Goal: Task Accomplishment & Management: Use online tool/utility

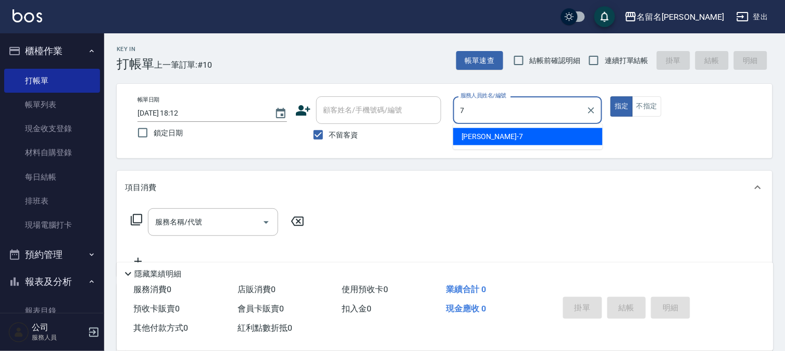
type input "[PERSON_NAME]-7"
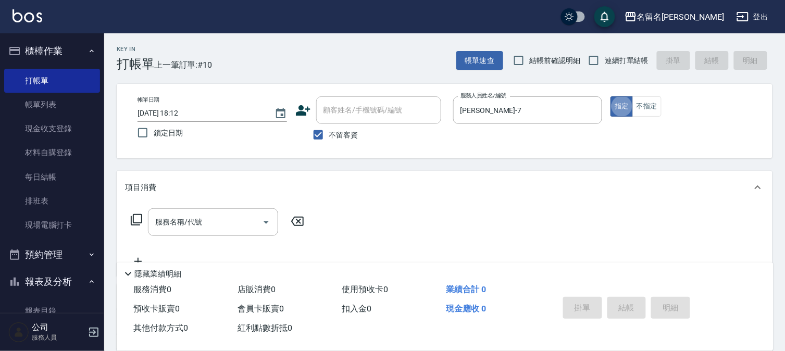
type button "true"
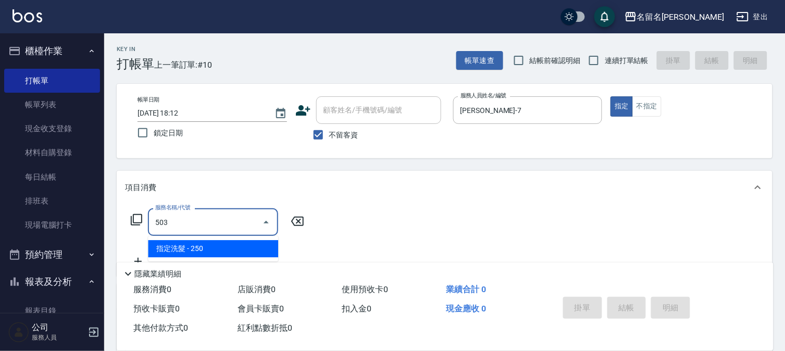
type input "指定洗髮(503)"
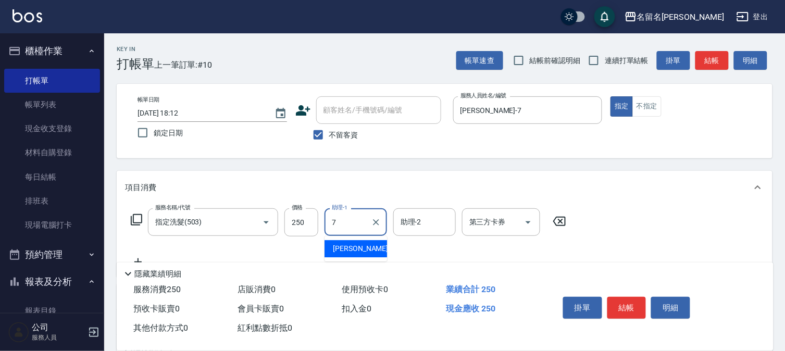
type input "[PERSON_NAME]-7"
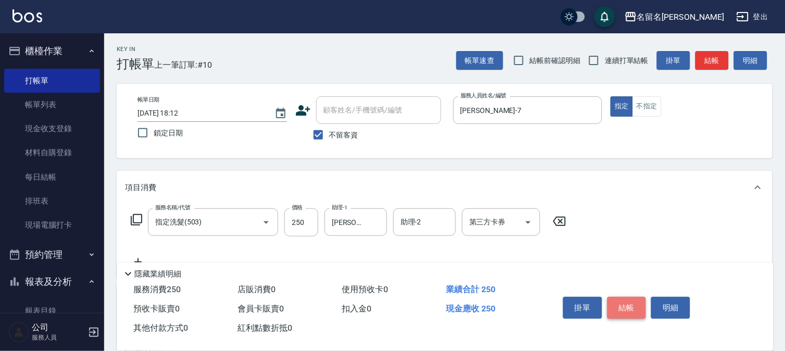
click at [627, 304] on button "結帳" at bounding box center [626, 308] width 39 height 22
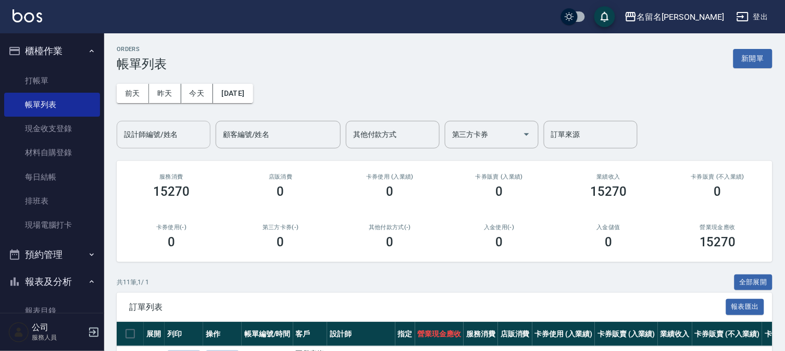
click at [159, 128] on input "設計師編號/姓名" at bounding box center [163, 135] width 84 height 18
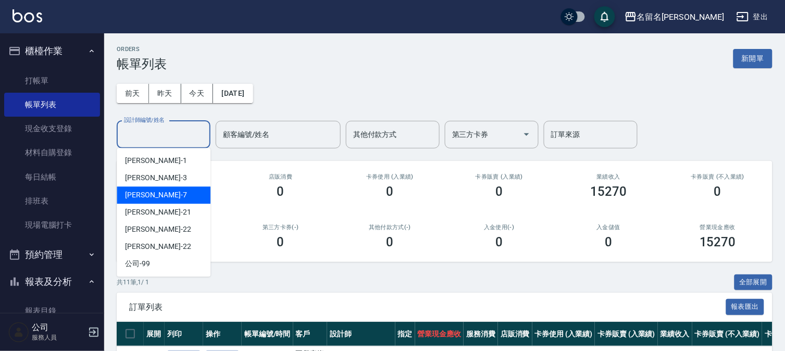
click at [167, 193] on div "[PERSON_NAME]-7" at bounding box center [164, 194] width 94 height 17
type input "[PERSON_NAME]-7"
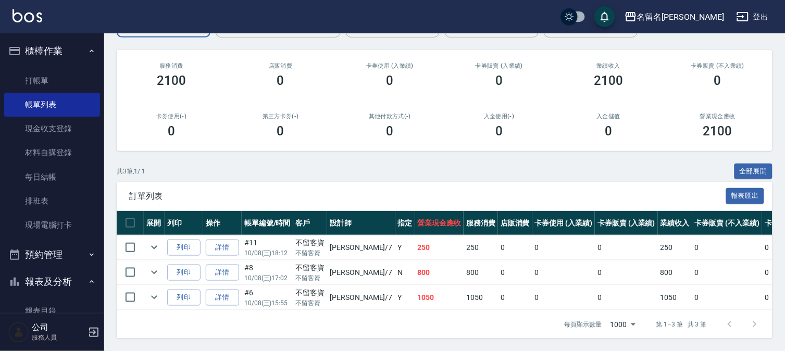
scroll to position [120, 0]
click at [33, 77] on link "打帳單" at bounding box center [52, 81] width 96 height 24
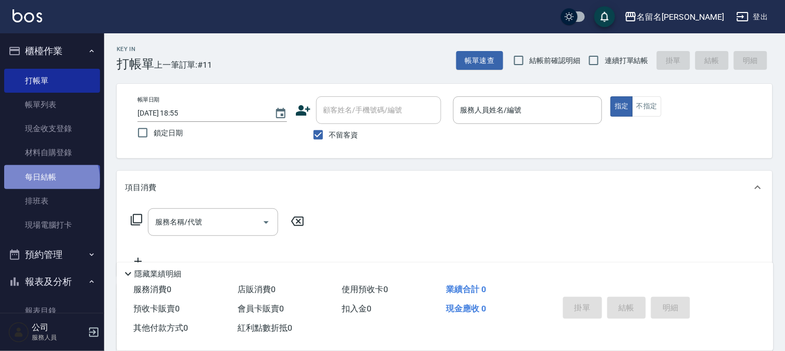
click at [51, 179] on link "每日結帳" at bounding box center [52, 177] width 96 height 24
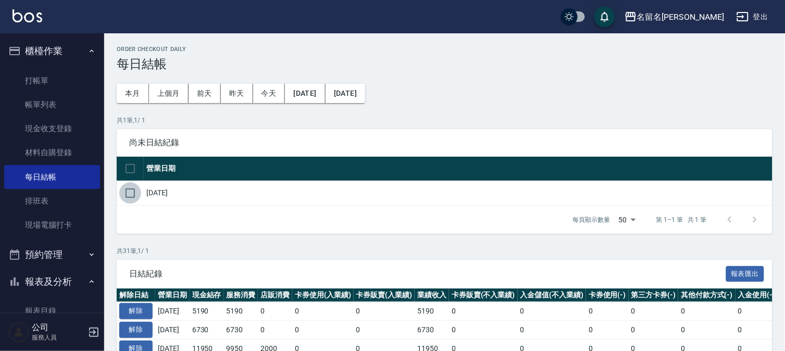
click at [136, 193] on input "checkbox" at bounding box center [130, 193] width 22 height 22
checkbox input "true"
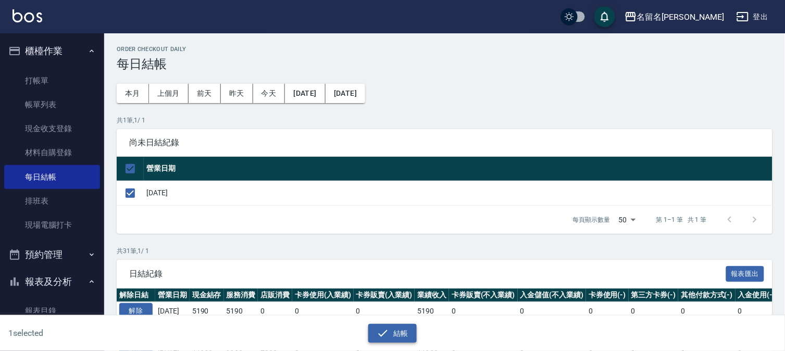
click at [393, 331] on button "結帳" at bounding box center [392, 333] width 48 height 19
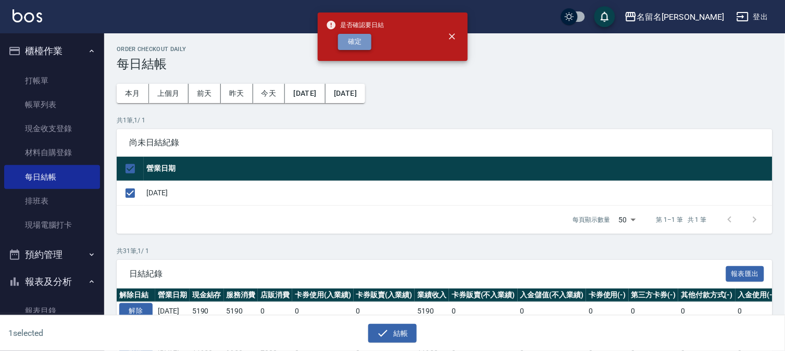
click at [363, 47] on button "確定" at bounding box center [354, 42] width 33 height 16
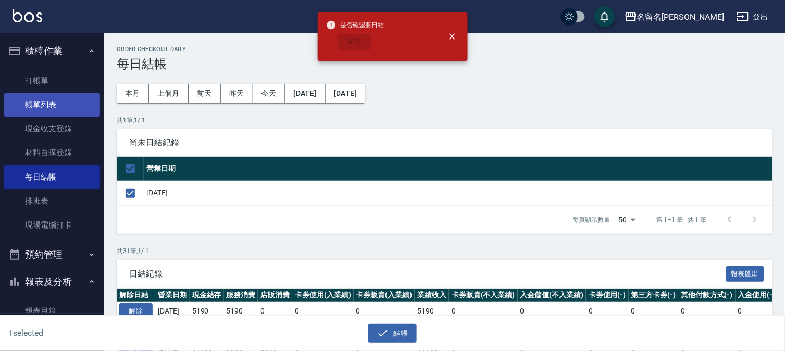
checkbox input "false"
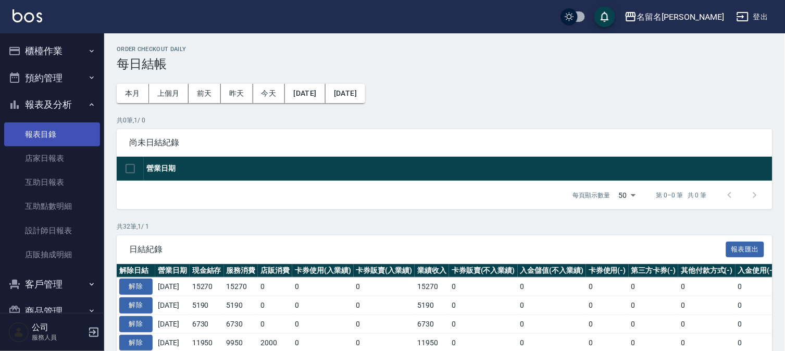
click at [50, 132] on link "報表目錄" at bounding box center [52, 134] width 96 height 24
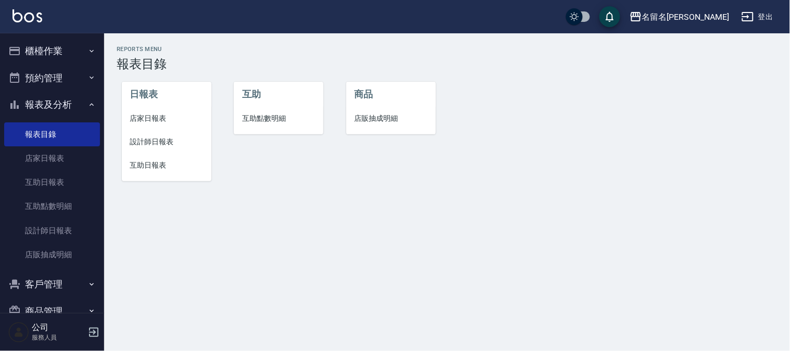
click at [142, 120] on span "店家日報表" at bounding box center [166, 118] width 73 height 11
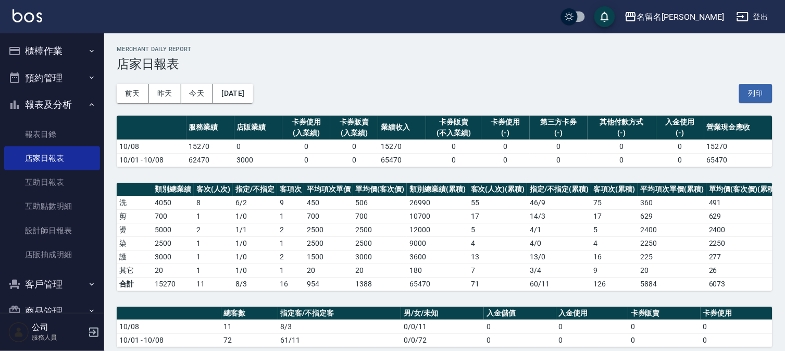
drag, startPoint x: 751, startPoint y: 89, endPoint x: 65, endPoint y: 115, distance: 686.8
click at [751, 90] on button "列印" at bounding box center [755, 93] width 33 height 19
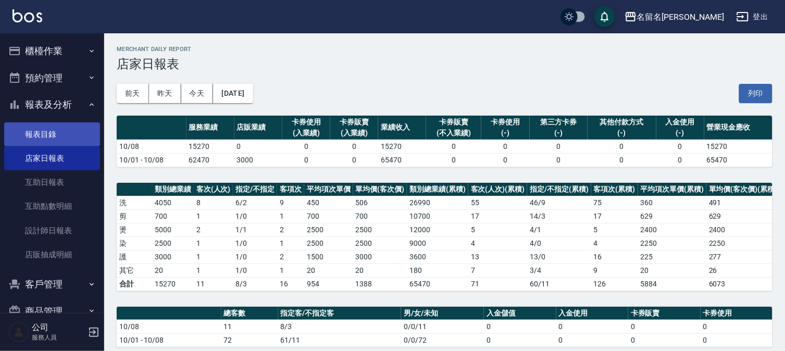
click at [48, 130] on link "報表目錄" at bounding box center [52, 134] width 96 height 24
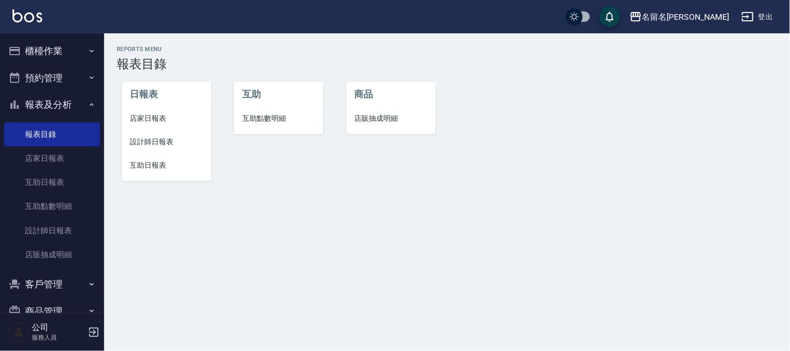
click at [159, 144] on span "設計師日報表" at bounding box center [166, 141] width 73 height 11
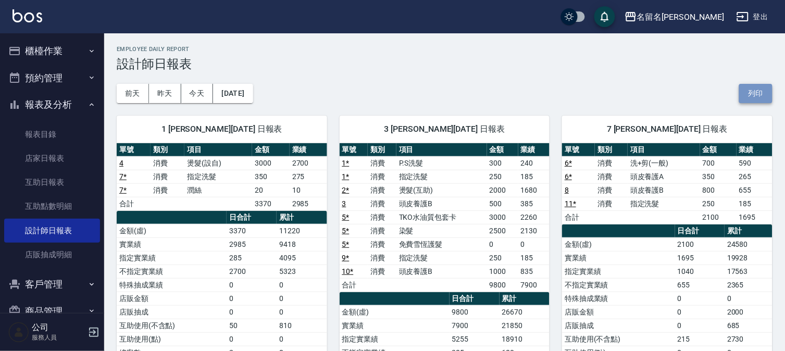
click at [746, 95] on button "列印" at bounding box center [755, 93] width 33 height 19
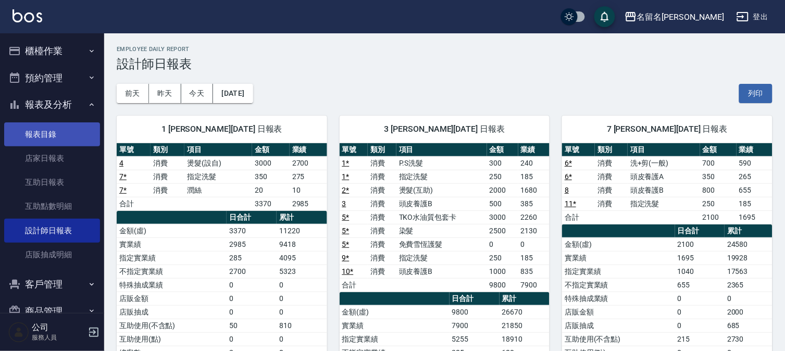
click at [56, 134] on link "報表目錄" at bounding box center [52, 134] width 96 height 24
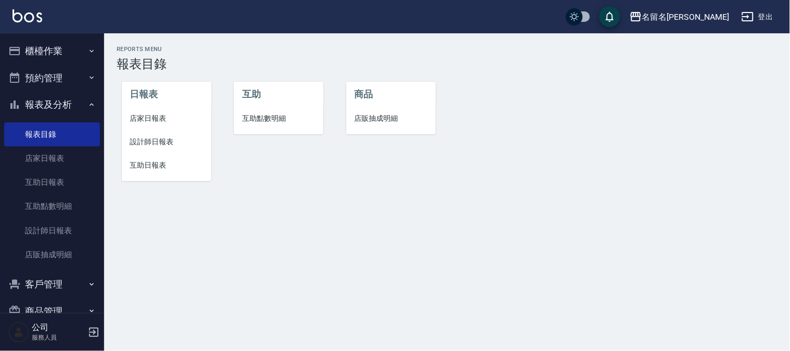
click at [159, 160] on span "互助日報表" at bounding box center [166, 165] width 73 height 11
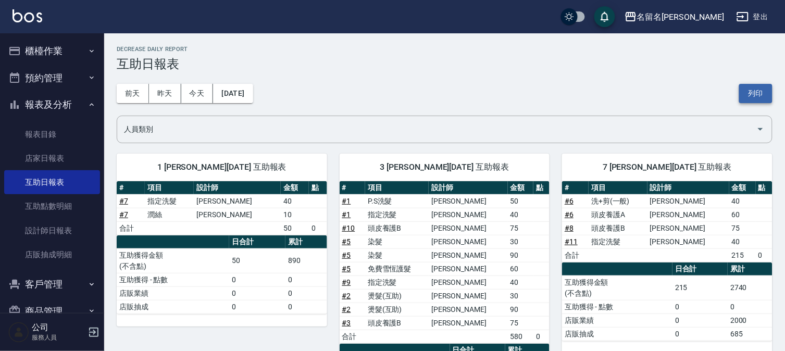
click at [742, 94] on button "列印" at bounding box center [755, 93] width 33 height 19
click at [238, 97] on button "[DATE]" at bounding box center [233, 93] width 40 height 19
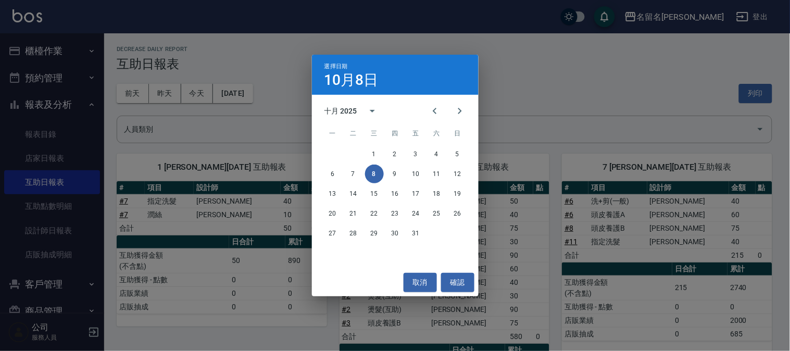
drag, startPoint x: 224, startPoint y: 126, endPoint x: 259, endPoint y: 104, distance: 41.4
click at [222, 123] on div "選擇日期 10月8日 十月 2025 一 二 三 四 五 六 日 1 2 3 4 5 6 7 8 9 10 11 12 13 14 15 16 17 18 1…" at bounding box center [395, 175] width 790 height 351
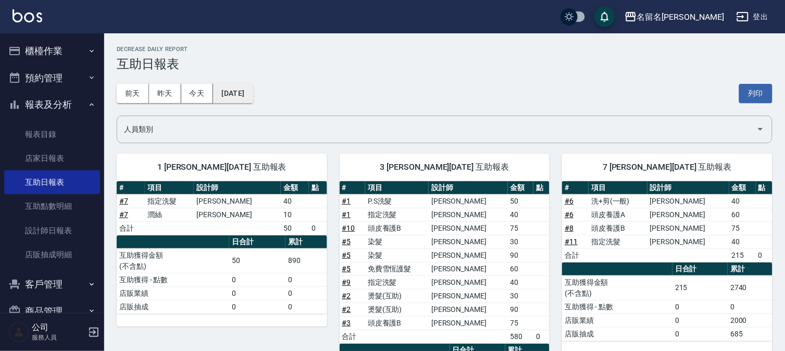
click at [235, 95] on button "[DATE]" at bounding box center [233, 93] width 40 height 19
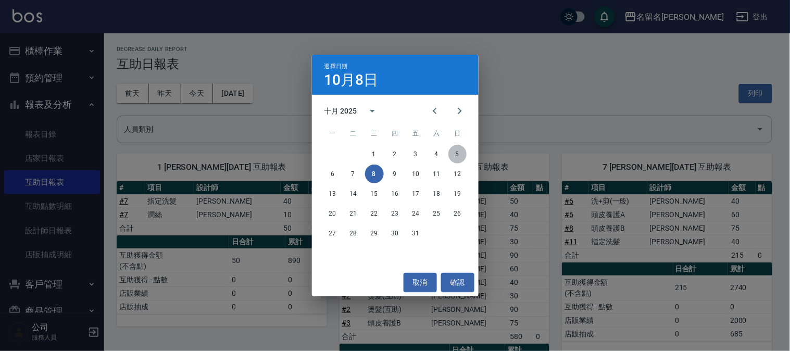
click at [456, 154] on button "5" at bounding box center [457, 154] width 19 height 19
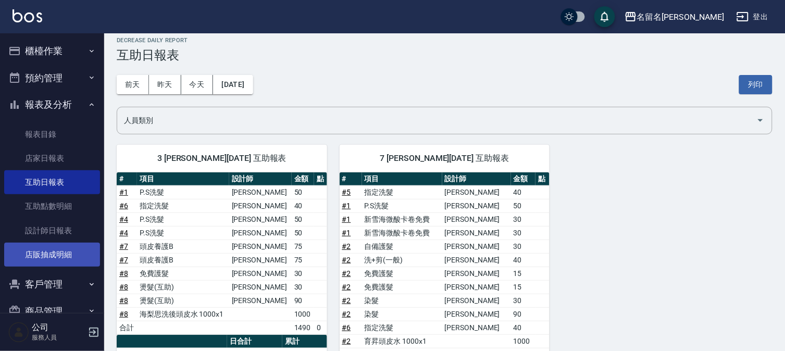
scroll to position [8, 0]
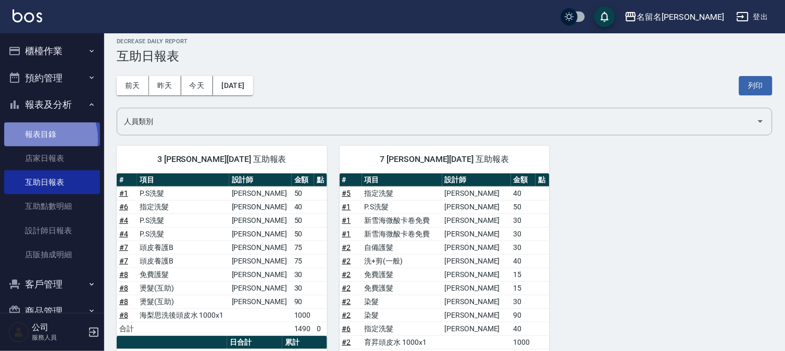
click at [41, 139] on link "報表目錄" at bounding box center [52, 134] width 96 height 24
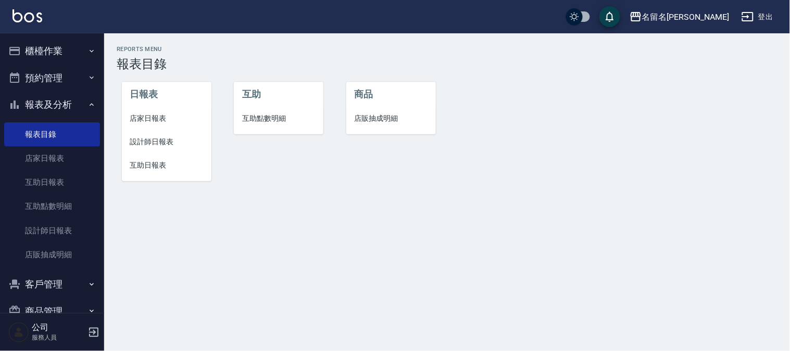
click at [159, 138] on span "設計師日報表" at bounding box center [166, 141] width 73 height 11
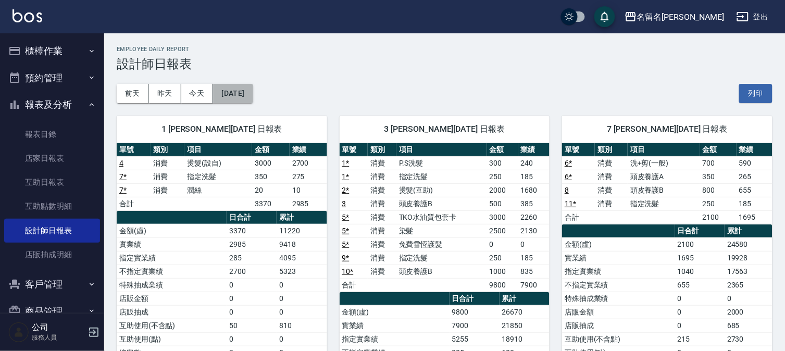
click at [253, 95] on button "[DATE]" at bounding box center [233, 93] width 40 height 19
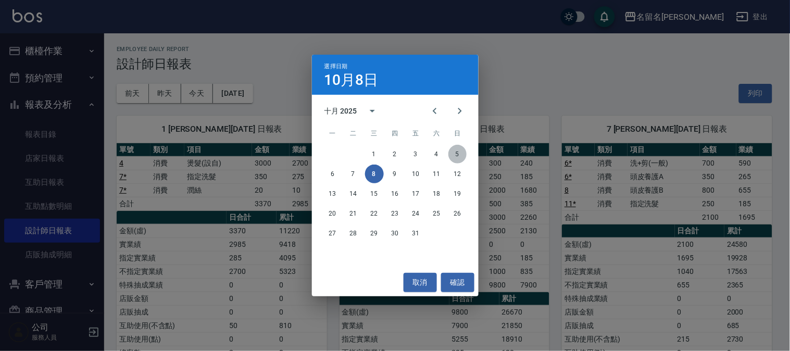
click at [459, 152] on button "5" at bounding box center [457, 154] width 19 height 19
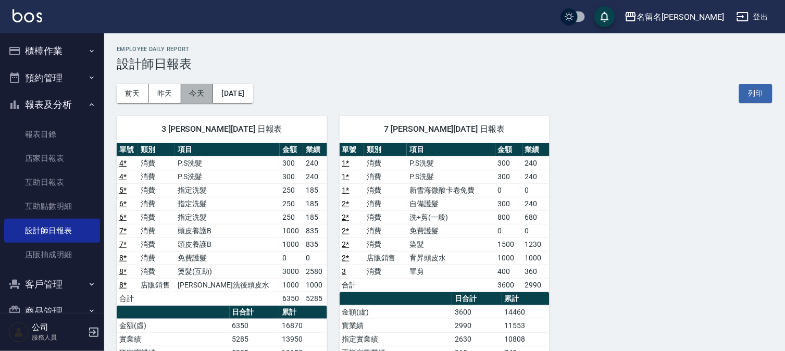
click at [202, 92] on button "今天" at bounding box center [197, 93] width 32 height 19
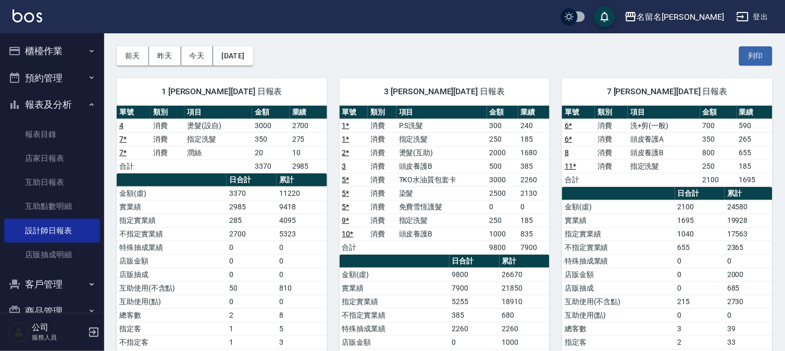
scroll to position [58, 0]
